Goal: Answer question/provide support

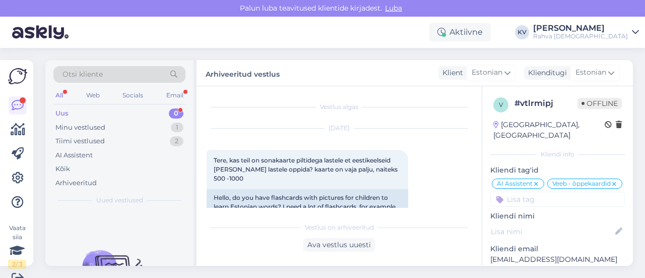
scroll to position [173, 0]
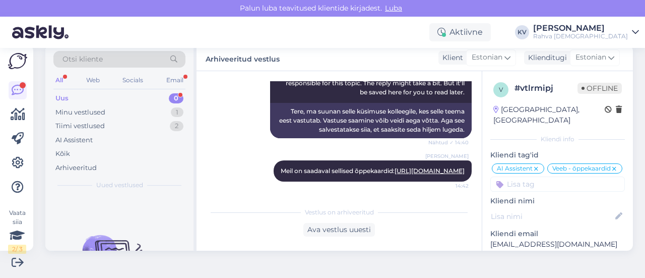
click at [72, 96] on div "Uus 0" at bounding box center [119, 98] width 132 height 14
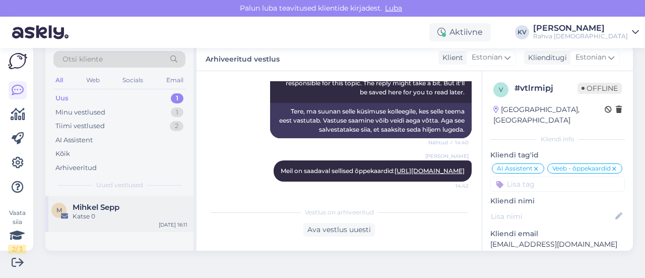
click at [87, 213] on div "Katse 0" at bounding box center [130, 216] width 115 height 9
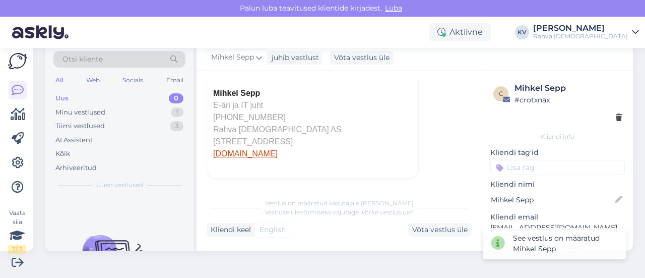
scroll to position [0, 0]
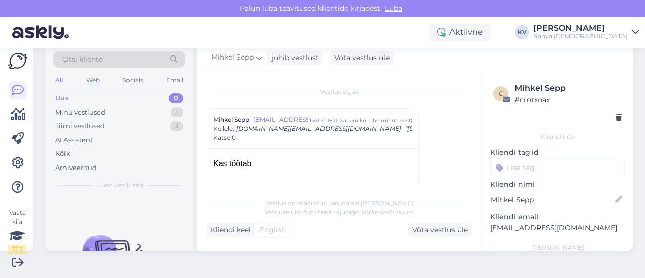
click at [225, 165] on div "Kas töötab" at bounding box center [312, 164] width 199 height 12
click at [108, 111] on div "Minu vestlused 1" at bounding box center [119, 112] width 132 height 14
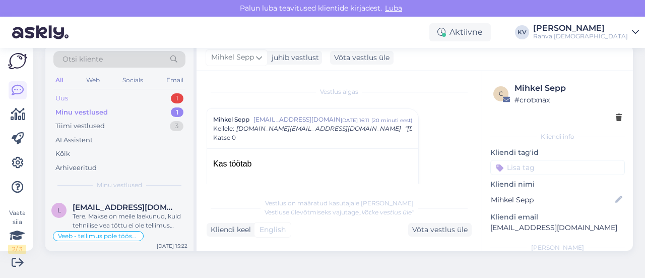
click at [102, 99] on div "Uus 1" at bounding box center [119, 98] width 132 height 14
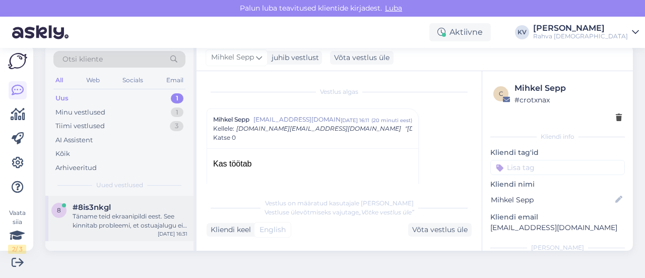
click at [110, 231] on div "8 #8is3nkgl Täname teid ekraanipildi eest. See kinnitab probleemi, et ostuajalu…" at bounding box center [119, 217] width 148 height 45
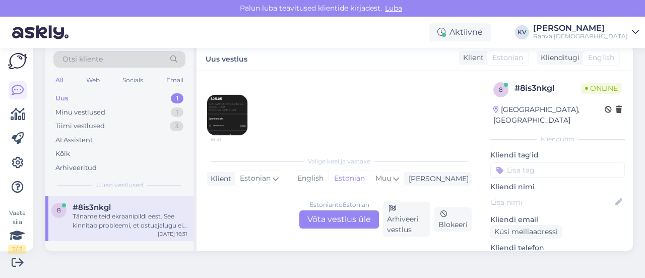
scroll to position [302, 0]
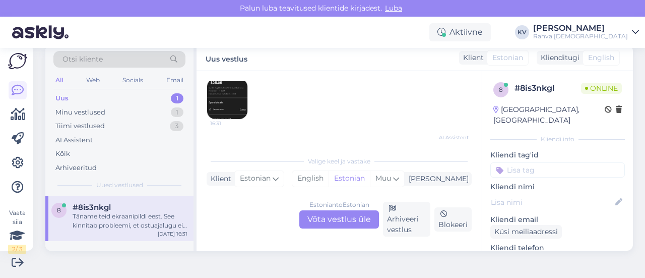
click at [226, 100] on img at bounding box center [227, 99] width 40 height 40
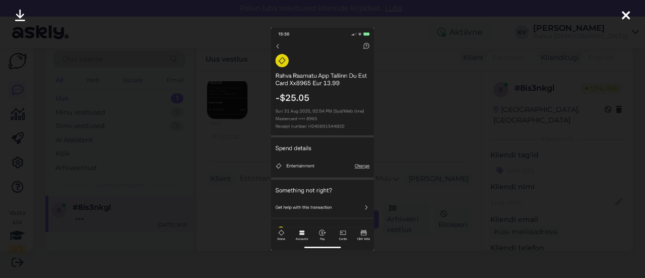
scroll to position [421, 0]
click at [406, 82] on div at bounding box center [322, 139] width 645 height 278
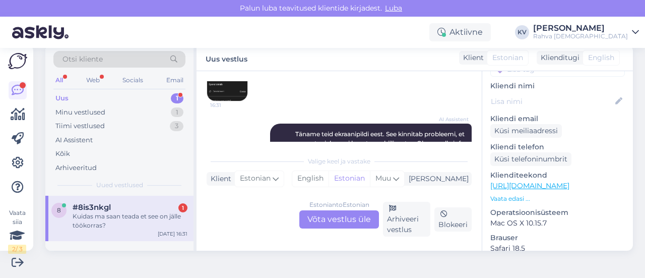
scroll to position [270, 0]
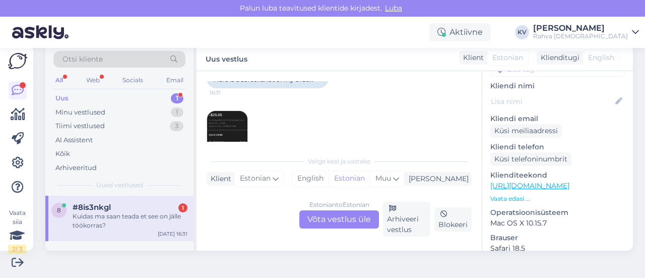
click at [235, 120] on img at bounding box center [227, 131] width 40 height 40
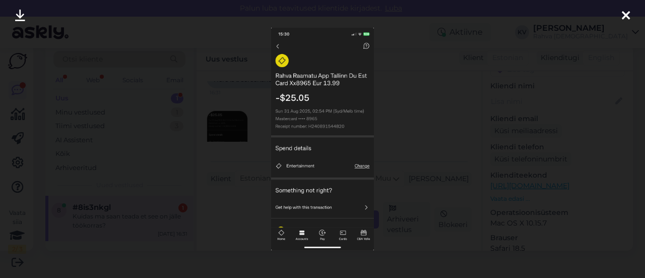
click at [416, 111] on div at bounding box center [322, 139] width 645 height 278
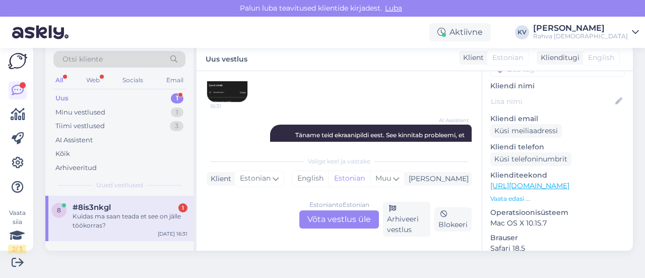
scroll to position [421, 0]
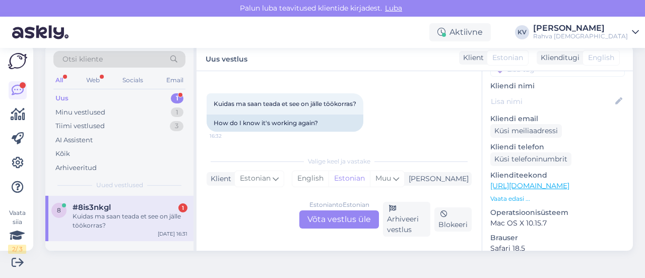
click at [327, 216] on div "Estonian to Estonian Võta vestlus üle" at bounding box center [339, 219] width 80 height 18
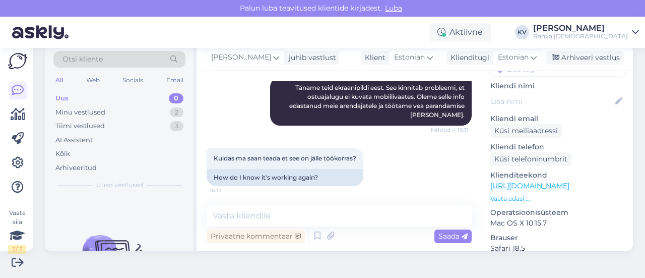
click at [293, 204] on div "Vestlus algas [DATE] Tere, ma tegin oma tellimuse rahvaraamatu äpile [DATE] [PE…" at bounding box center [338, 160] width 285 height 179
click at [284, 209] on textarea at bounding box center [339, 215] width 265 height 21
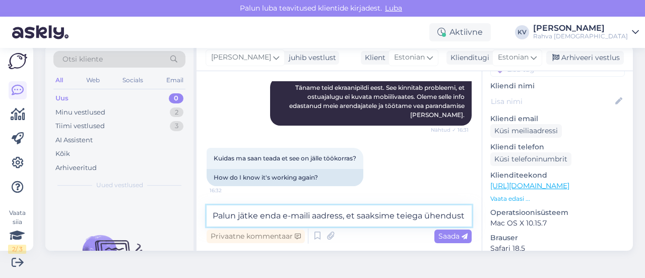
scroll to position [379, 0]
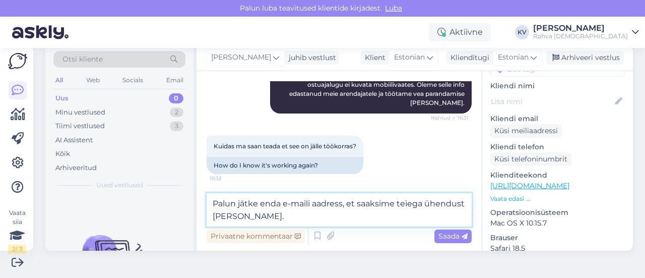
type textarea "Palun jätke enda e-maili aadress, et saaksime teiega ühendust [PERSON_NAME]."
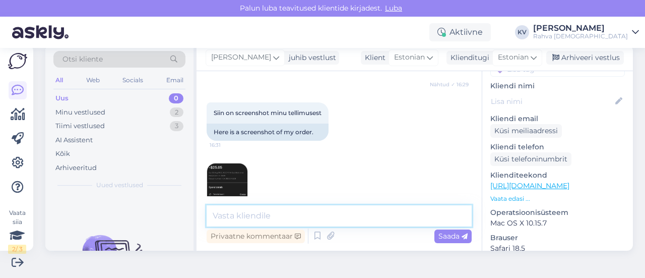
scroll to position [268, 0]
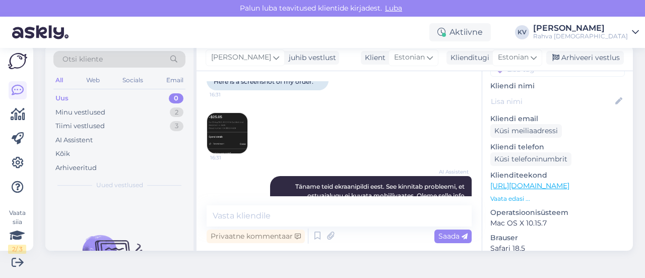
click at [229, 121] on img at bounding box center [227, 133] width 40 height 40
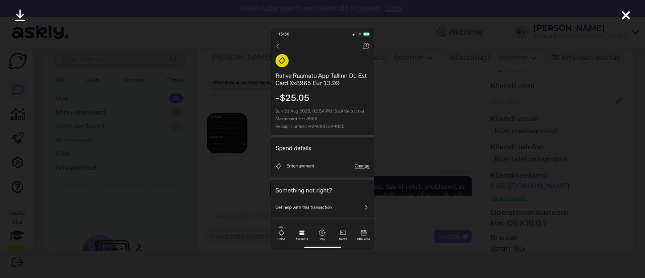
click at [215, 161] on div at bounding box center [322, 139] width 645 height 278
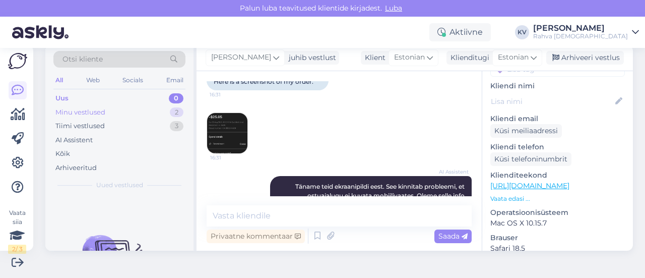
click at [120, 113] on div "Minu vestlused 2" at bounding box center [119, 112] width 132 height 14
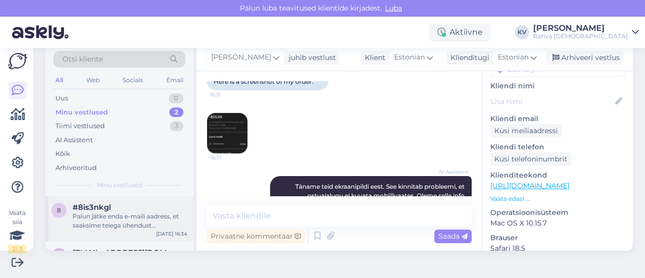
click at [130, 215] on div "Palun jätke enda e-maili aadress, et saaksime teiega ühendust [PERSON_NAME]." at bounding box center [130, 221] width 115 height 18
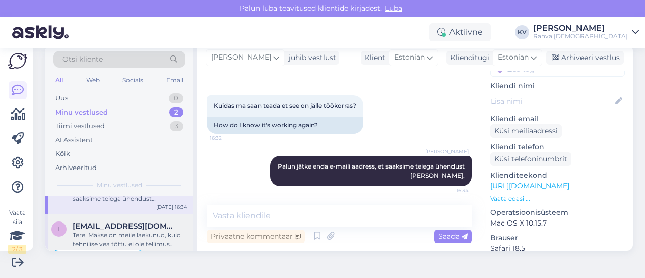
scroll to position [46, 0]
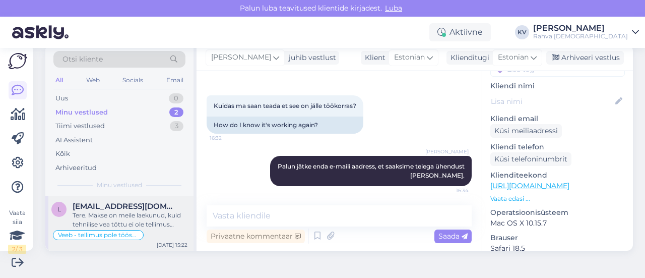
click at [131, 218] on div "Tere. Makse on meile laekunud, kuid tehnilise vea tõttu ei ole tellimus töösse …" at bounding box center [130, 220] width 115 height 18
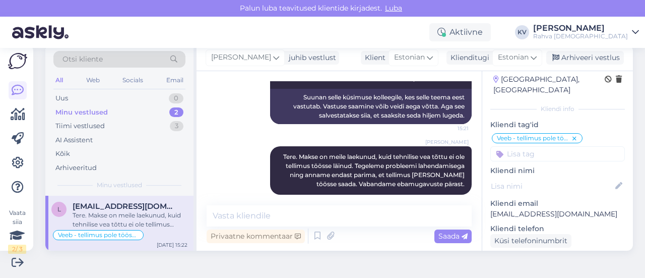
scroll to position [0, 0]
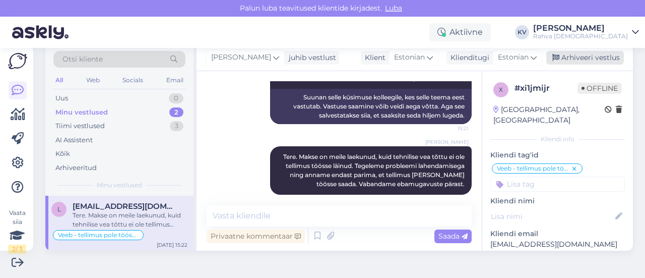
click at [580, 59] on div "Arhiveeri vestlus" at bounding box center [585, 58] width 78 height 14
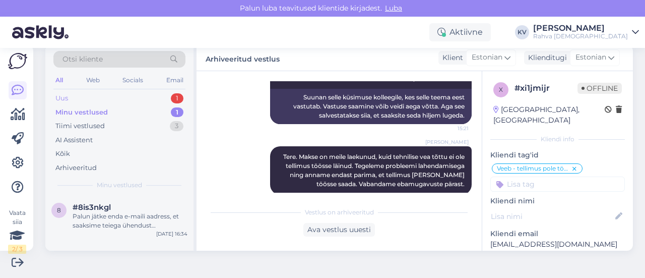
click at [108, 101] on div "Uus 1" at bounding box center [119, 98] width 132 height 14
click at [125, 217] on div "Mõistan. Kui te ei leidnud raamatut "Pilved sõudvad" meie e-poest ega kaupluste…" at bounding box center [130, 221] width 115 height 18
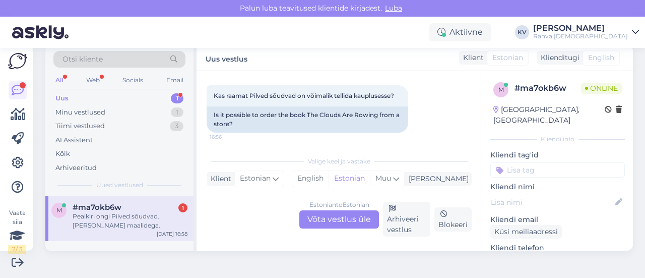
scroll to position [471, 0]
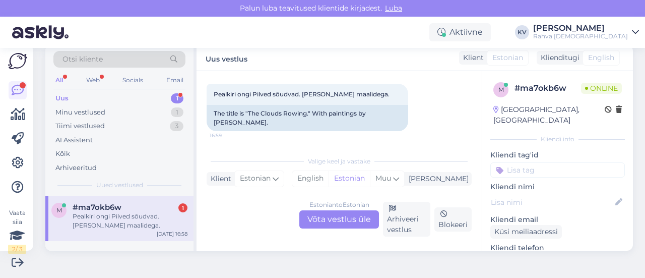
click at [315, 218] on div "Estonian to Estonian Võta vestlus üle" at bounding box center [339, 219] width 80 height 18
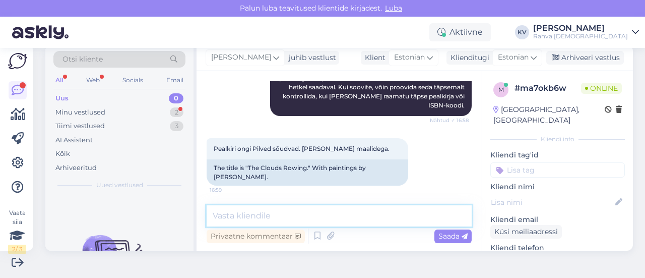
click at [250, 212] on textarea at bounding box center [339, 215] width 265 height 21
paste textarea "[URL][DOMAIN_NAME]"
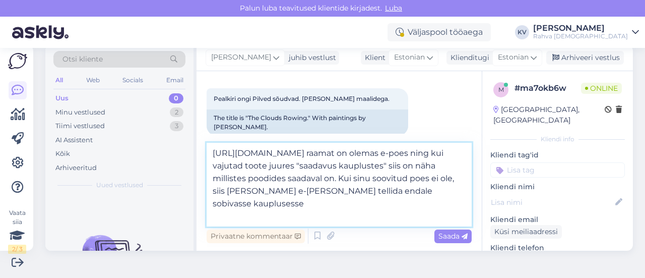
scroll to position [471, 0]
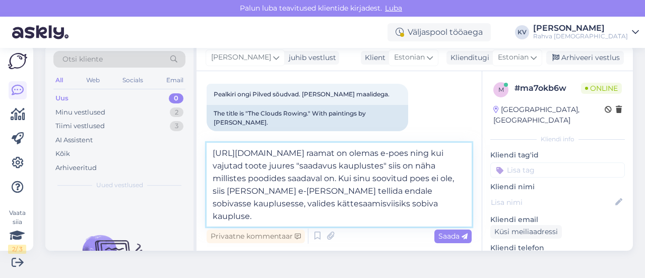
type textarea "[URL][DOMAIN_NAME] raamat on olemas e-poes ning kui vajutad toote juures "saada…"
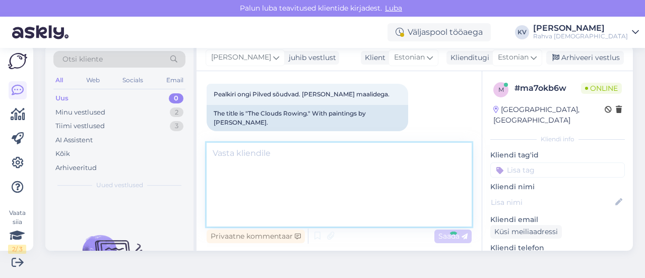
scroll to position [505, 0]
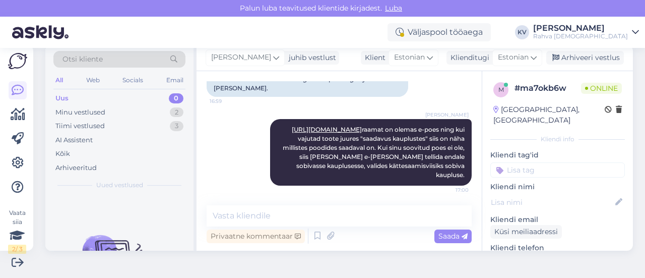
click at [545, 164] on input at bounding box center [557, 169] width 134 height 15
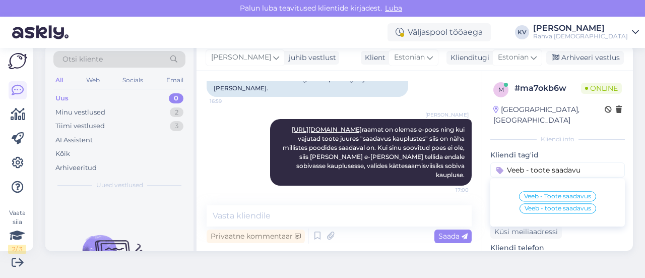
type input "Veeb - toote saadavus"
